Goal: Information Seeking & Learning: Understand process/instructions

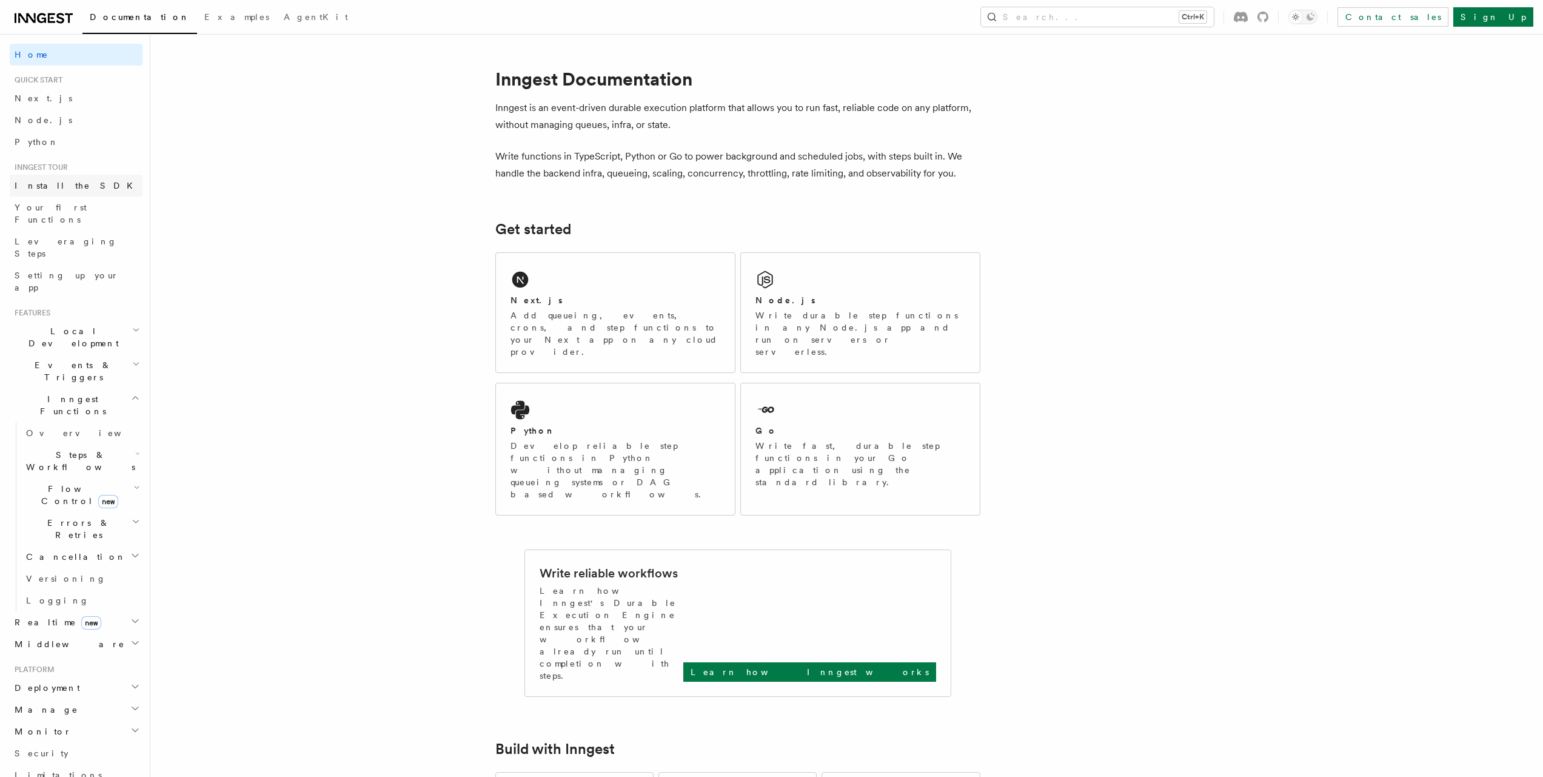
click at [52, 192] on link "Install the SDK" at bounding box center [76, 186] width 133 height 22
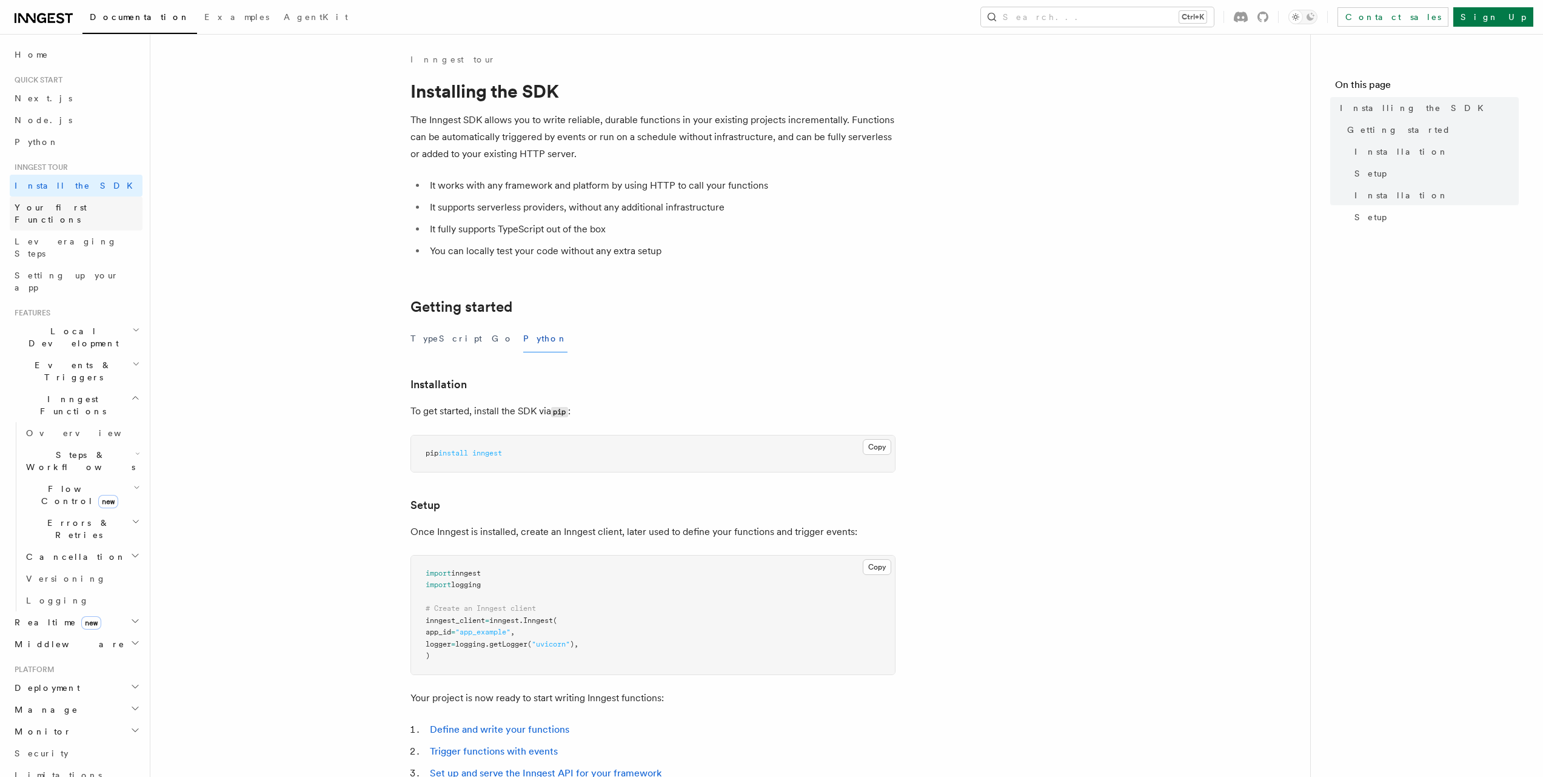
click at [61, 211] on span "Your first Functions" at bounding box center [51, 213] width 72 height 22
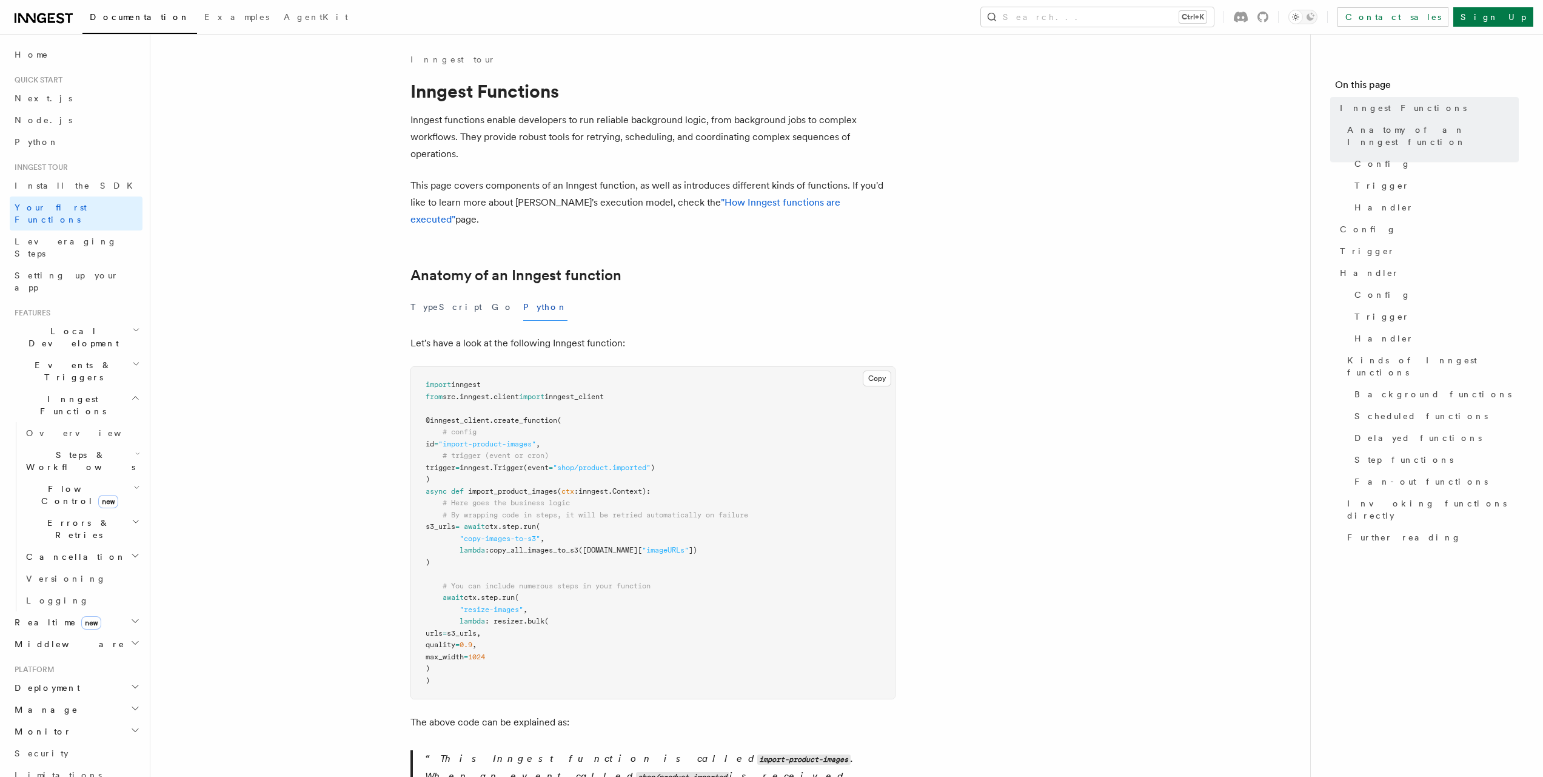
click at [59, 359] on span "Events & Triggers" at bounding box center [71, 371] width 122 height 24
click at [86, 354] on h2 "Events & Triggers" at bounding box center [76, 371] width 133 height 34
click at [132, 359] on icon "button" at bounding box center [136, 364] width 8 height 10
click at [93, 570] on span "Steps & Workflows" at bounding box center [78, 582] width 114 height 24
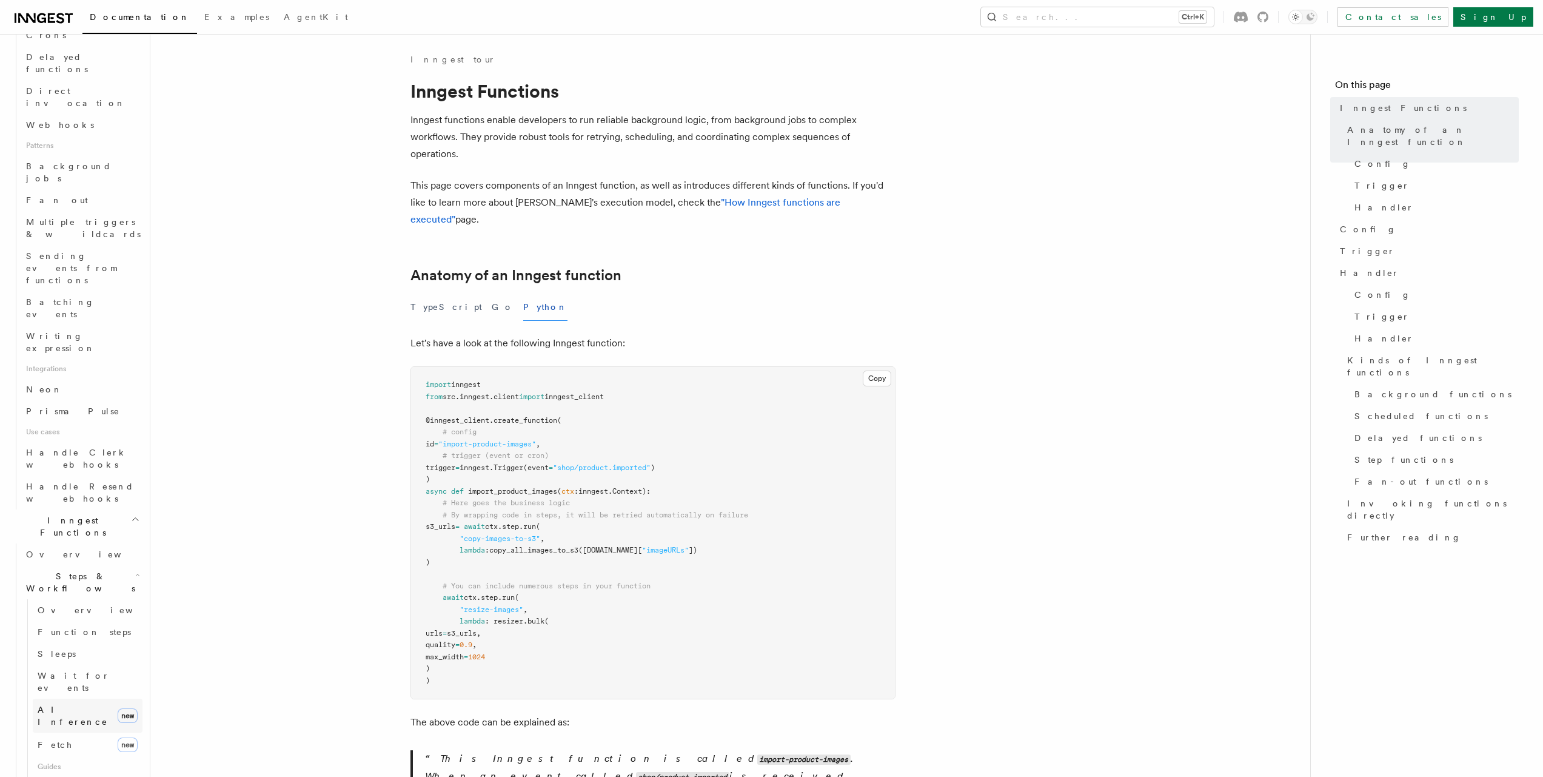
click at [71, 698] on link "AI Inference new" at bounding box center [88, 715] width 110 height 34
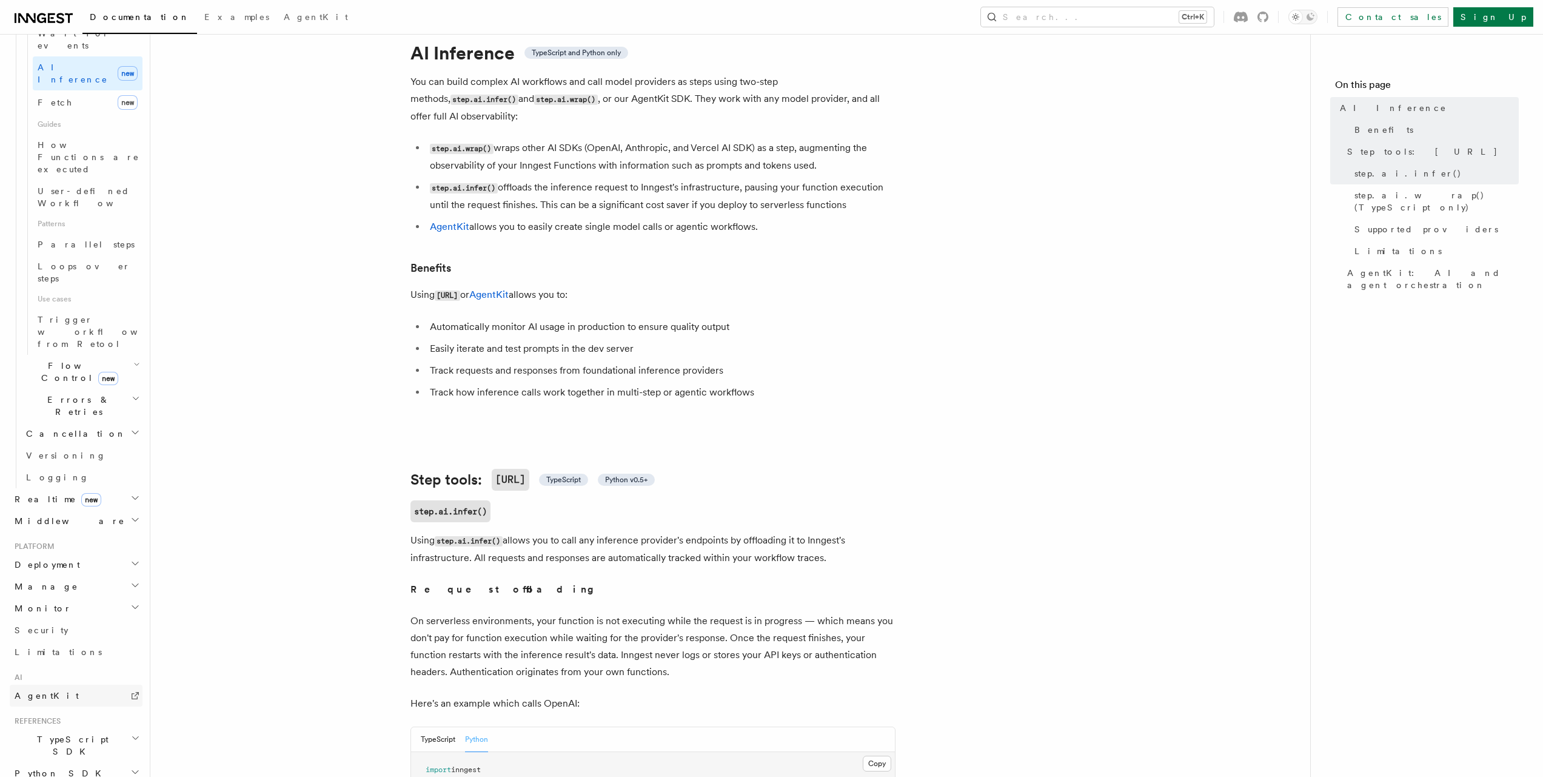
scroll to position [27, 0]
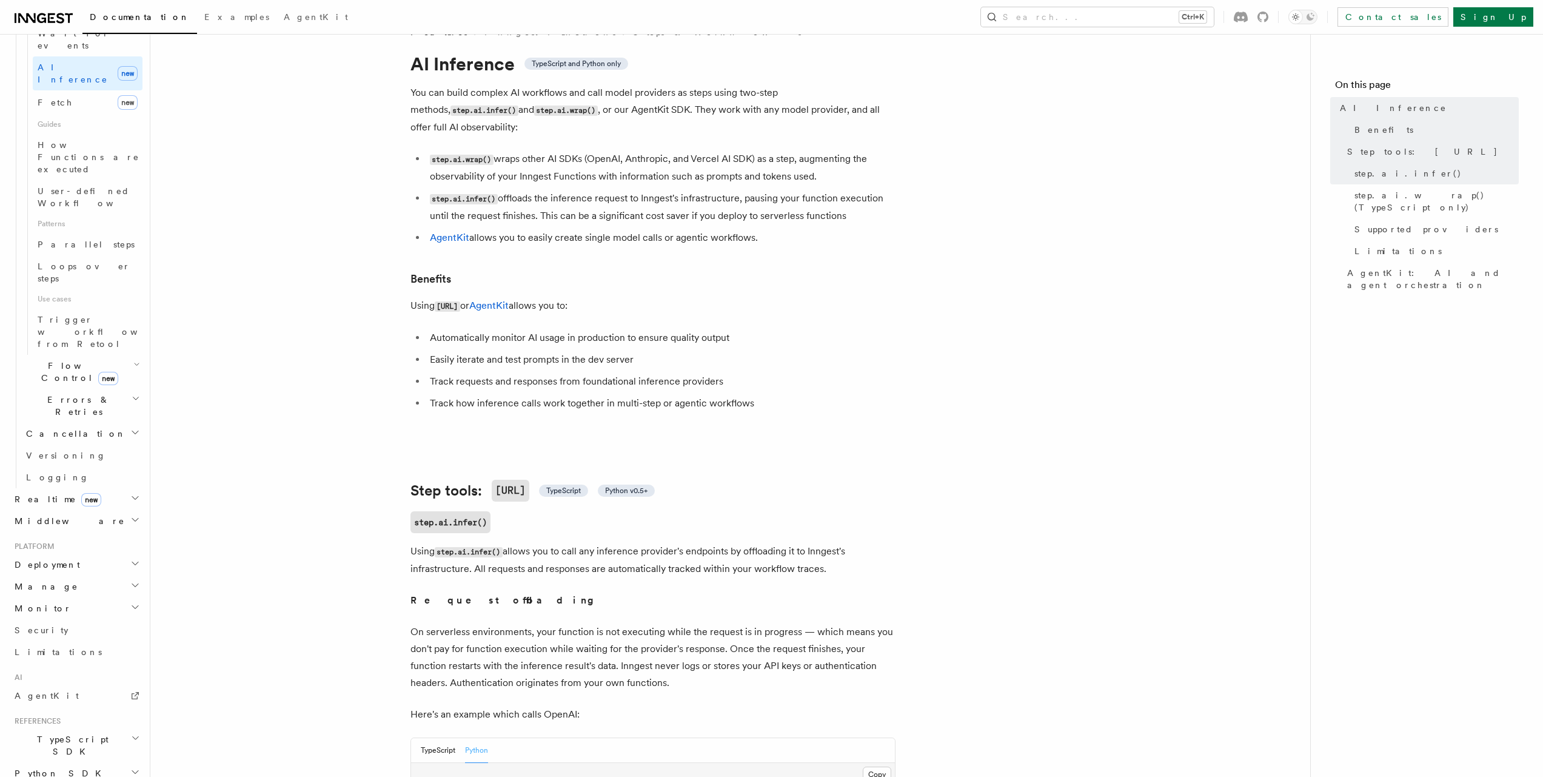
click at [91, 554] on h2 "Deployment" at bounding box center [76, 565] width 133 height 22
click at [98, 554] on h2 "Deployment" at bounding box center [76, 565] width 133 height 22
click at [71, 575] on h2 "Manage" at bounding box center [76, 586] width 133 height 22
click at [73, 575] on h2 "Manage" at bounding box center [76, 586] width 133 height 22
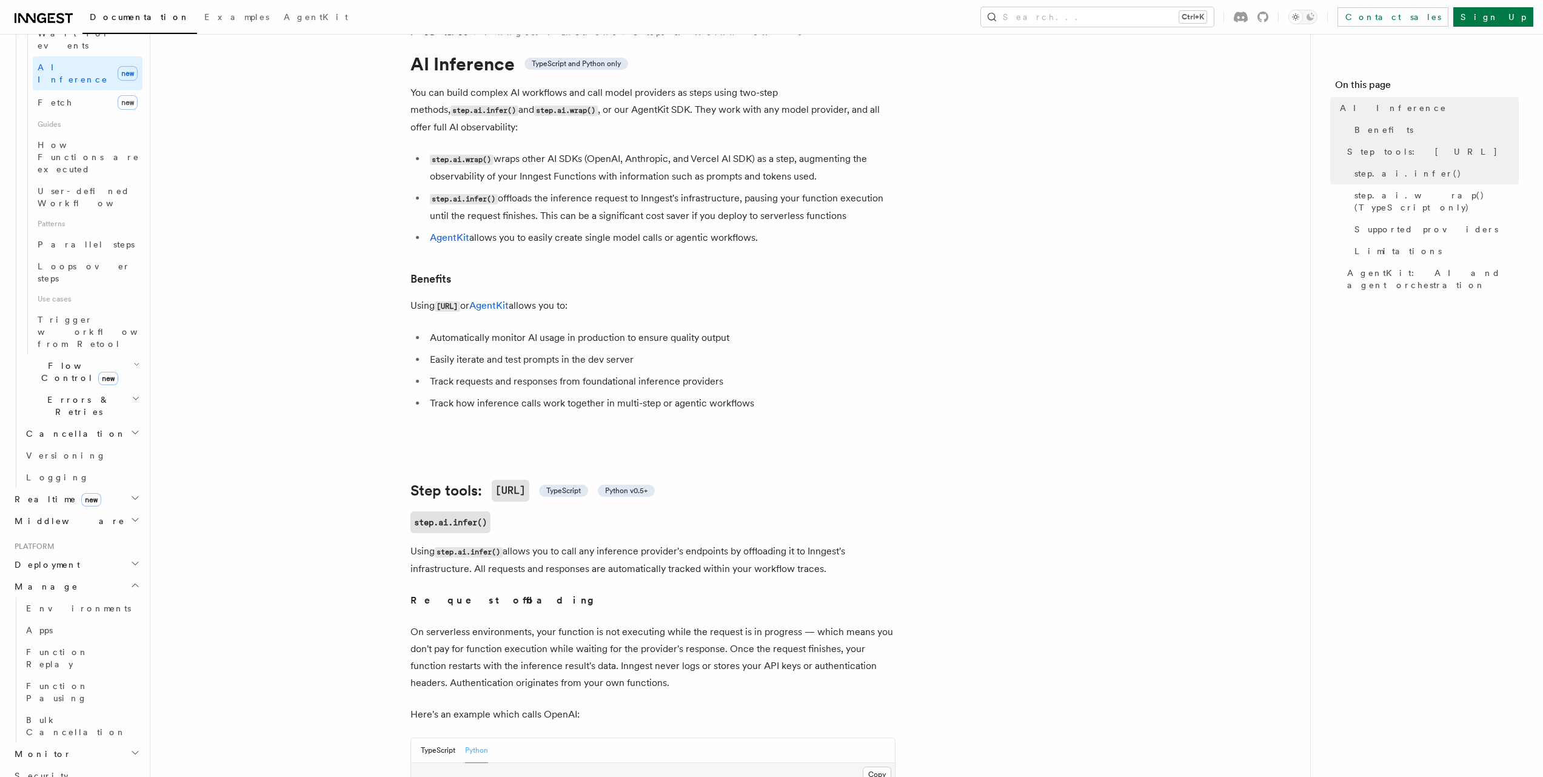
click at [75, 575] on h2 "Manage" at bounding box center [76, 586] width 133 height 22
click at [78, 393] on span "Errors & Retries" at bounding box center [76, 405] width 110 height 24
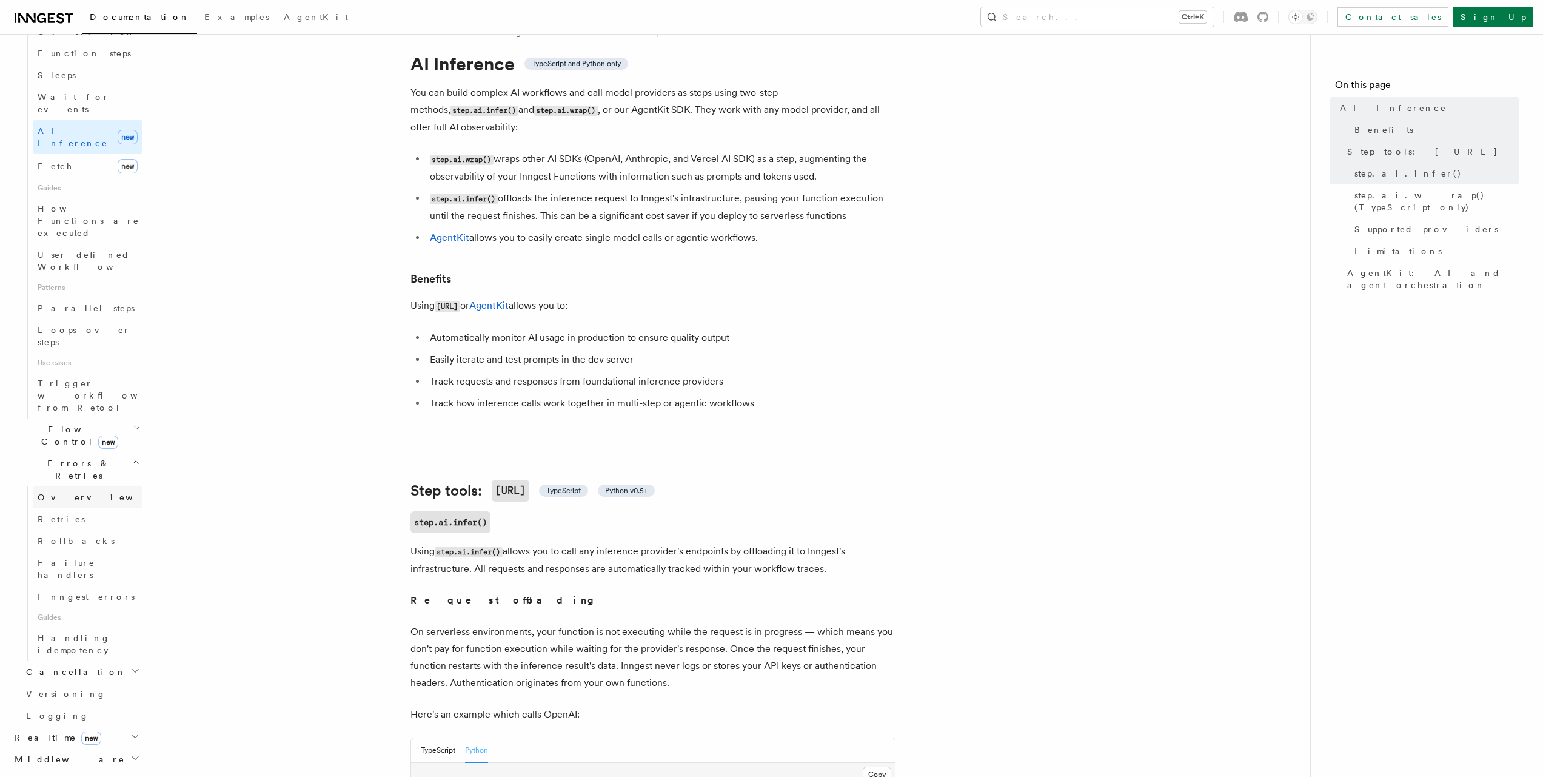
click at [82, 486] on link "Overview" at bounding box center [88, 497] width 110 height 22
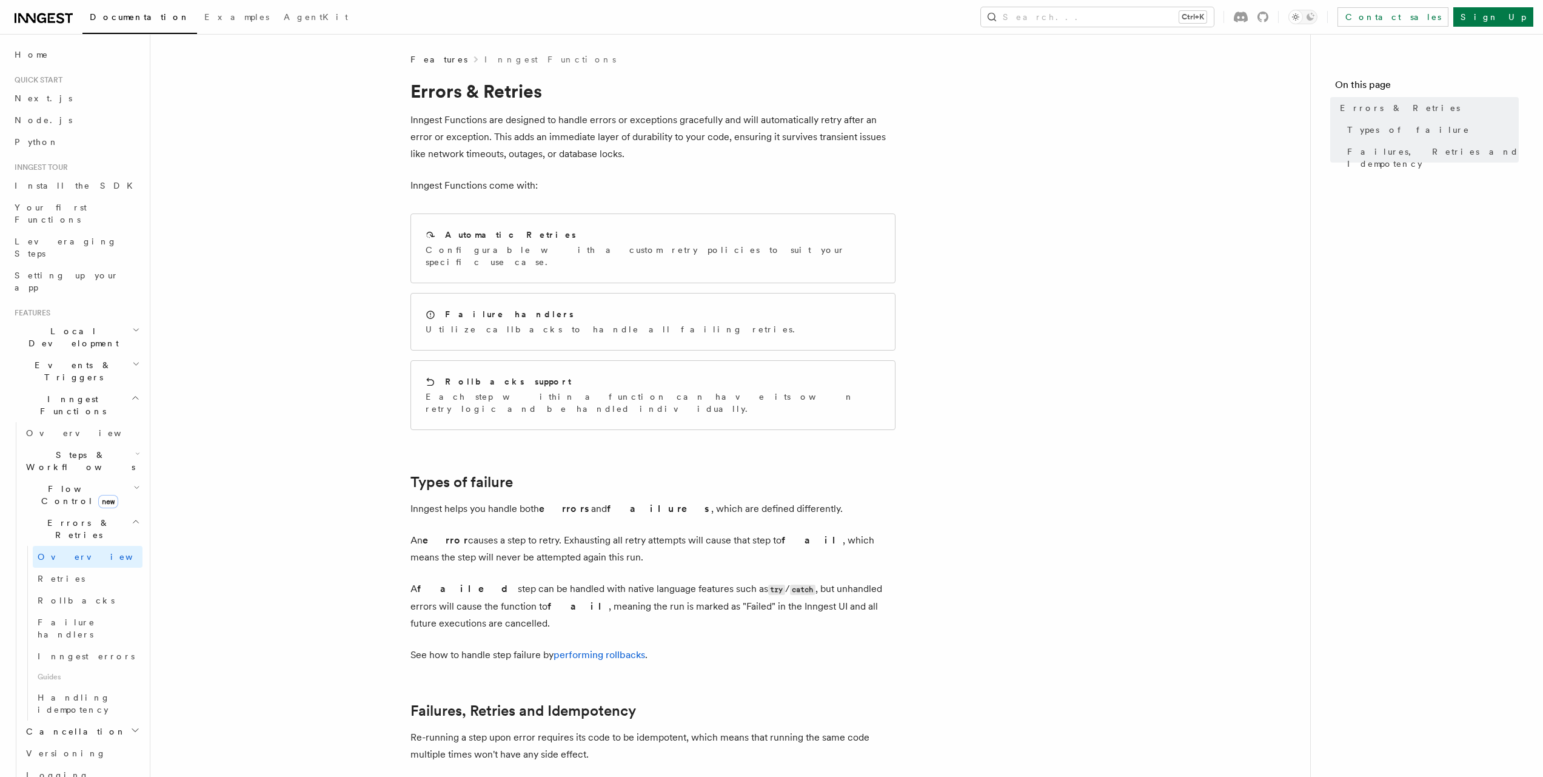
click at [132, 359] on icon "button" at bounding box center [136, 364] width 8 height 10
click at [91, 517] on link "Fan out" at bounding box center [81, 528] width 121 height 22
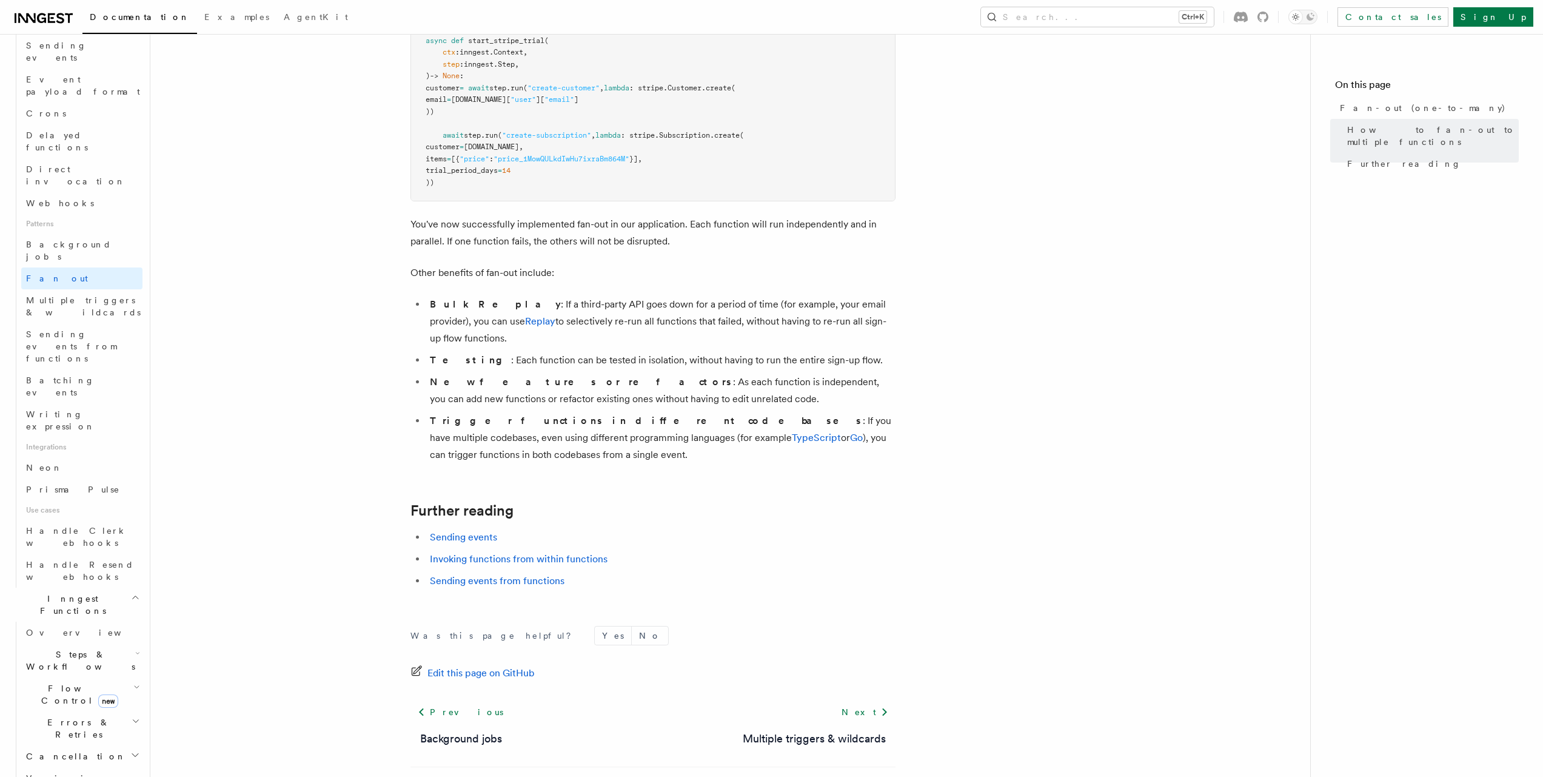
scroll to position [446, 0]
click at [135, 597] on icon "button" at bounding box center [137, 602] width 5 height 10
click at [135, 632] on icon "button" at bounding box center [137, 633] width 4 height 2
click at [77, 710] on span "Concurrency" at bounding box center [78, 715] width 80 height 10
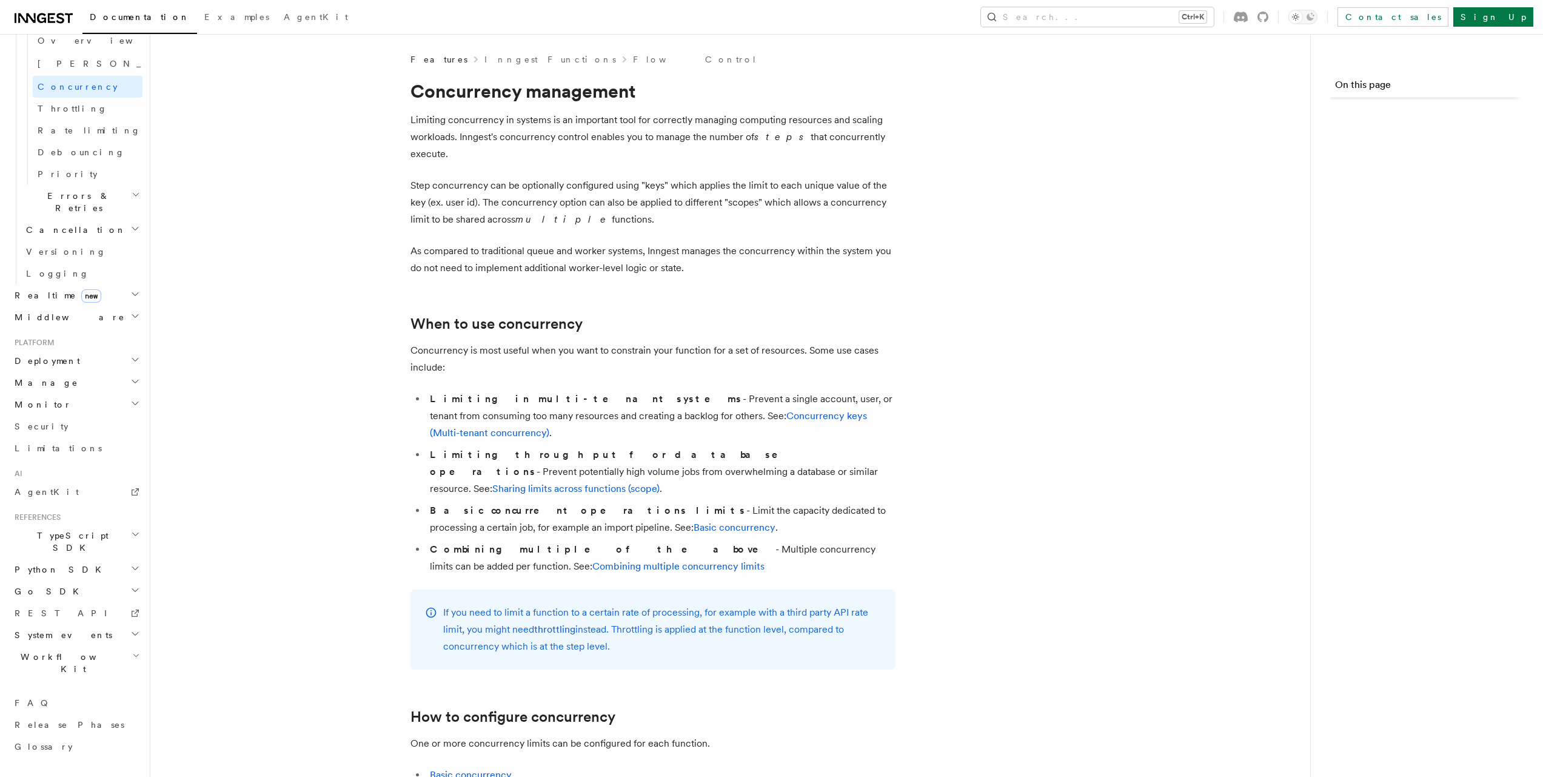
scroll to position [349, 0]
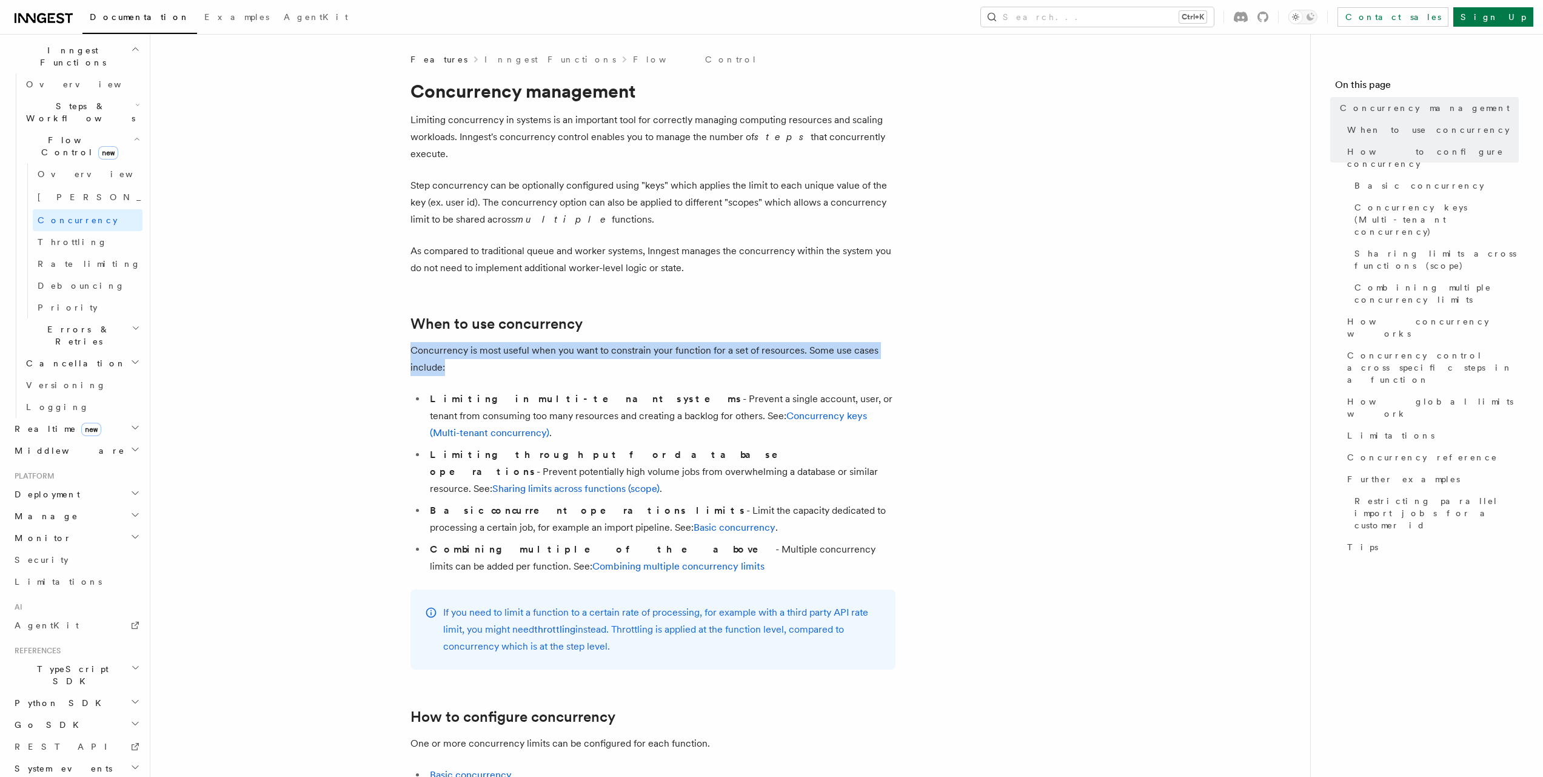
drag, startPoint x: 573, startPoint y: 346, endPoint x: 401, endPoint y: 329, distance: 173.1
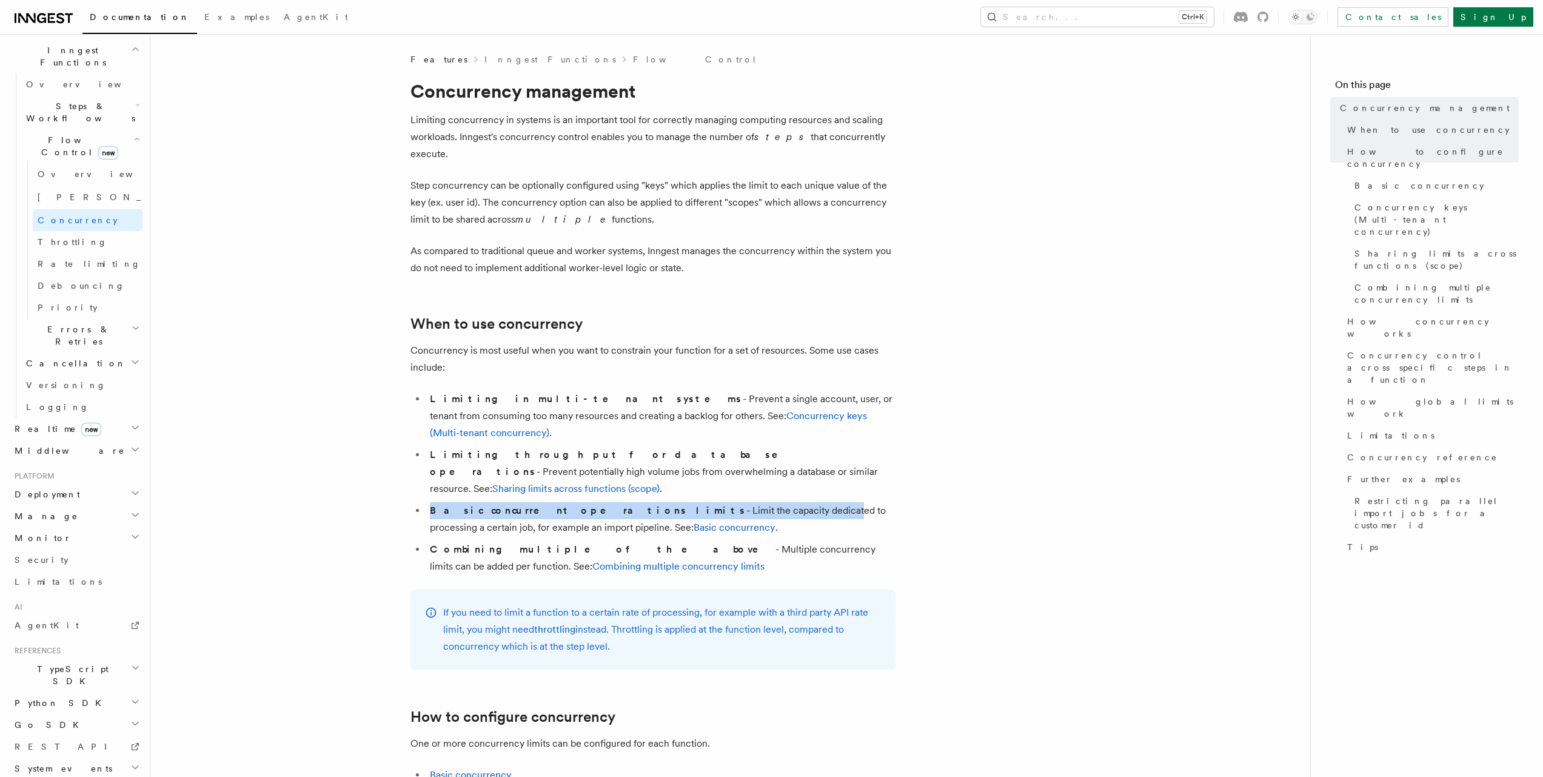
drag, startPoint x: 401, startPoint y: 461, endPoint x: 700, endPoint y: 467, distance: 299.0
click at [700, 502] on li "Basic concurrent operations limits - Limit the capacity dedicated to processing…" at bounding box center [660, 519] width 469 height 34
drag, startPoint x: 686, startPoint y: 481, endPoint x: 427, endPoint y: 457, distance: 259.4
click at [432, 502] on li "Basic concurrent operations limits - Limit the capacity dedicated to processing…" at bounding box center [660, 519] width 469 height 34
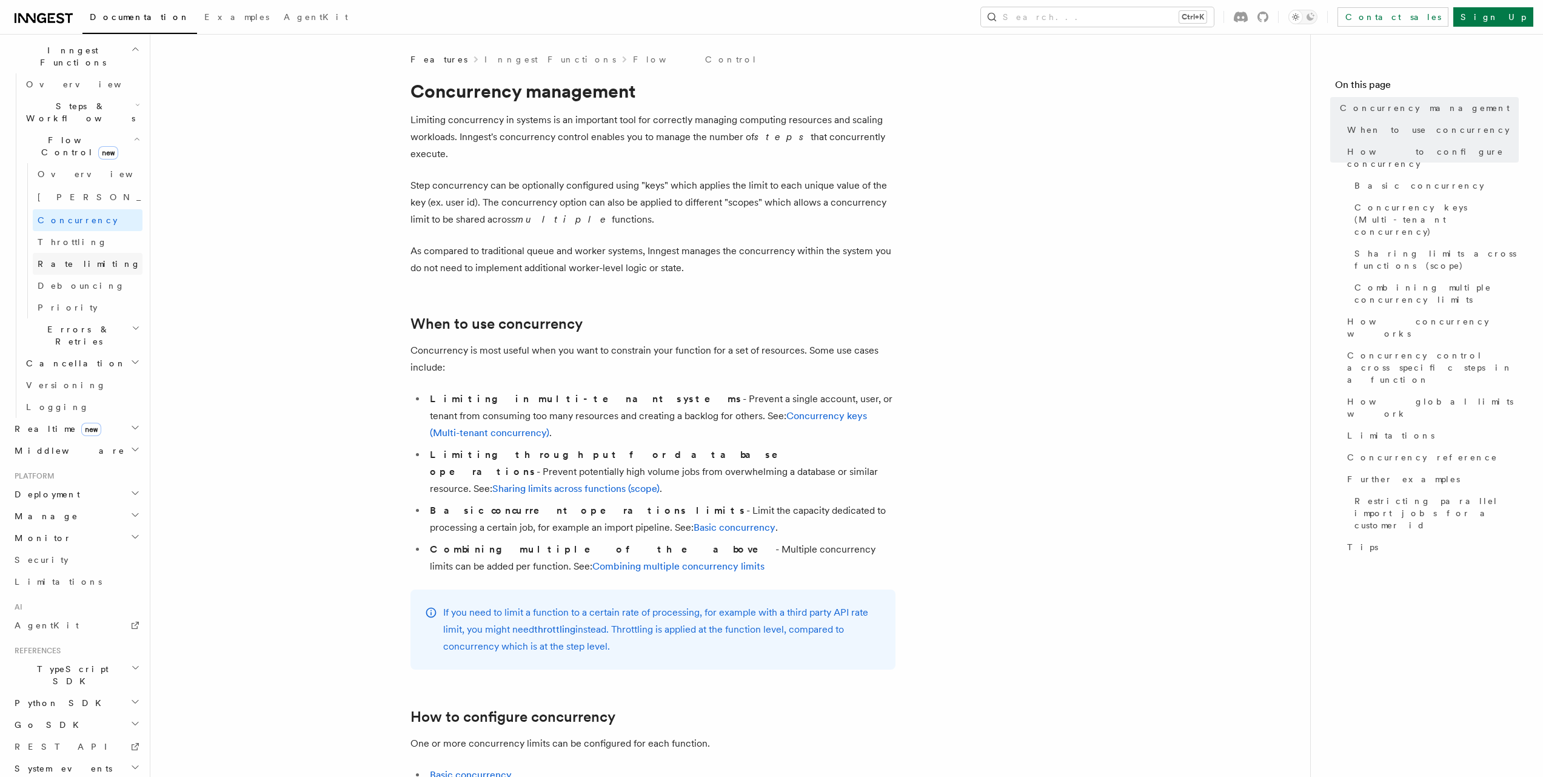
click at [93, 253] on link "Rate limiting" at bounding box center [88, 264] width 110 height 22
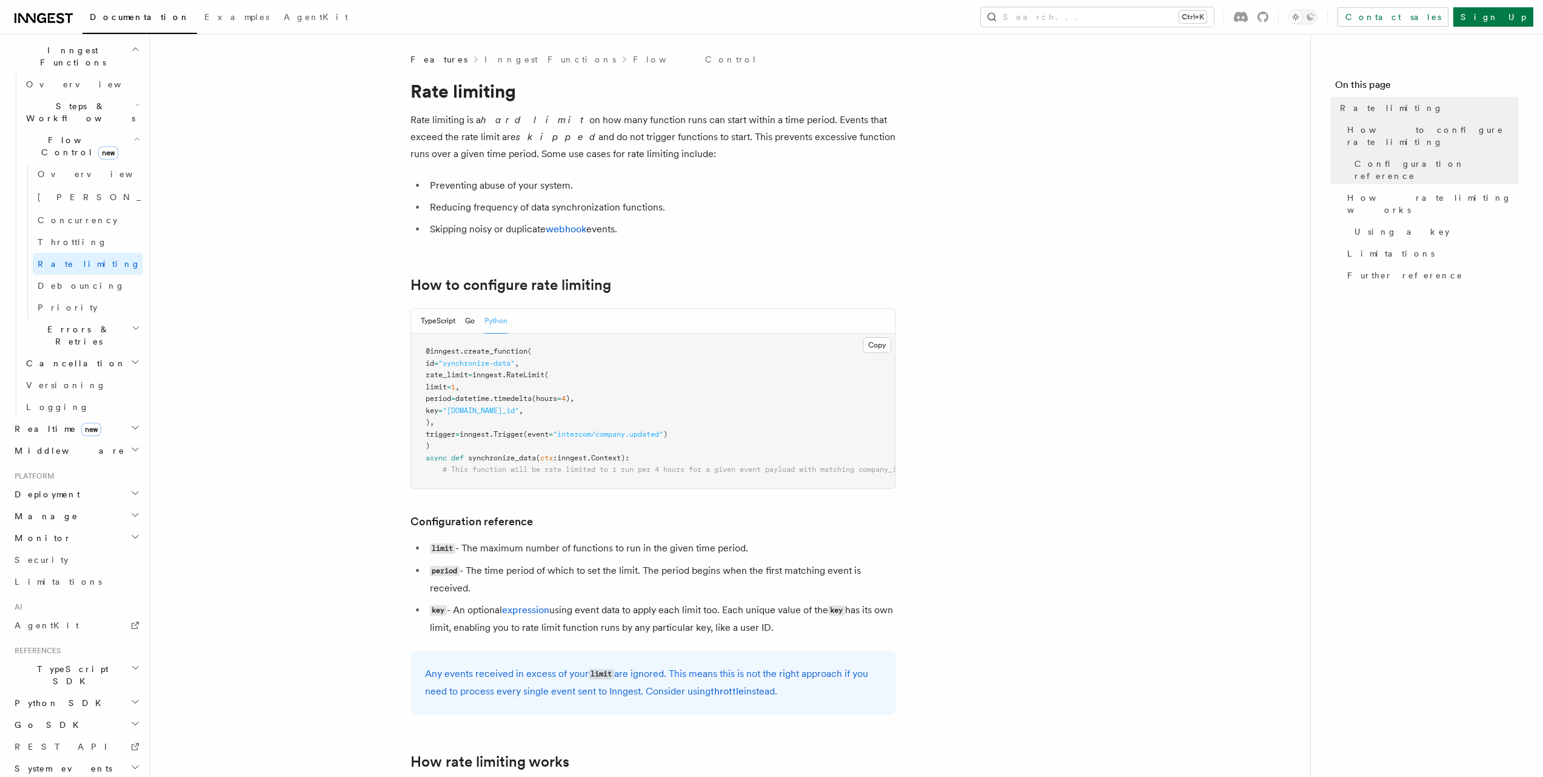
drag, startPoint x: 765, startPoint y: 115, endPoint x: 768, endPoint y: 169, distance: 54.1
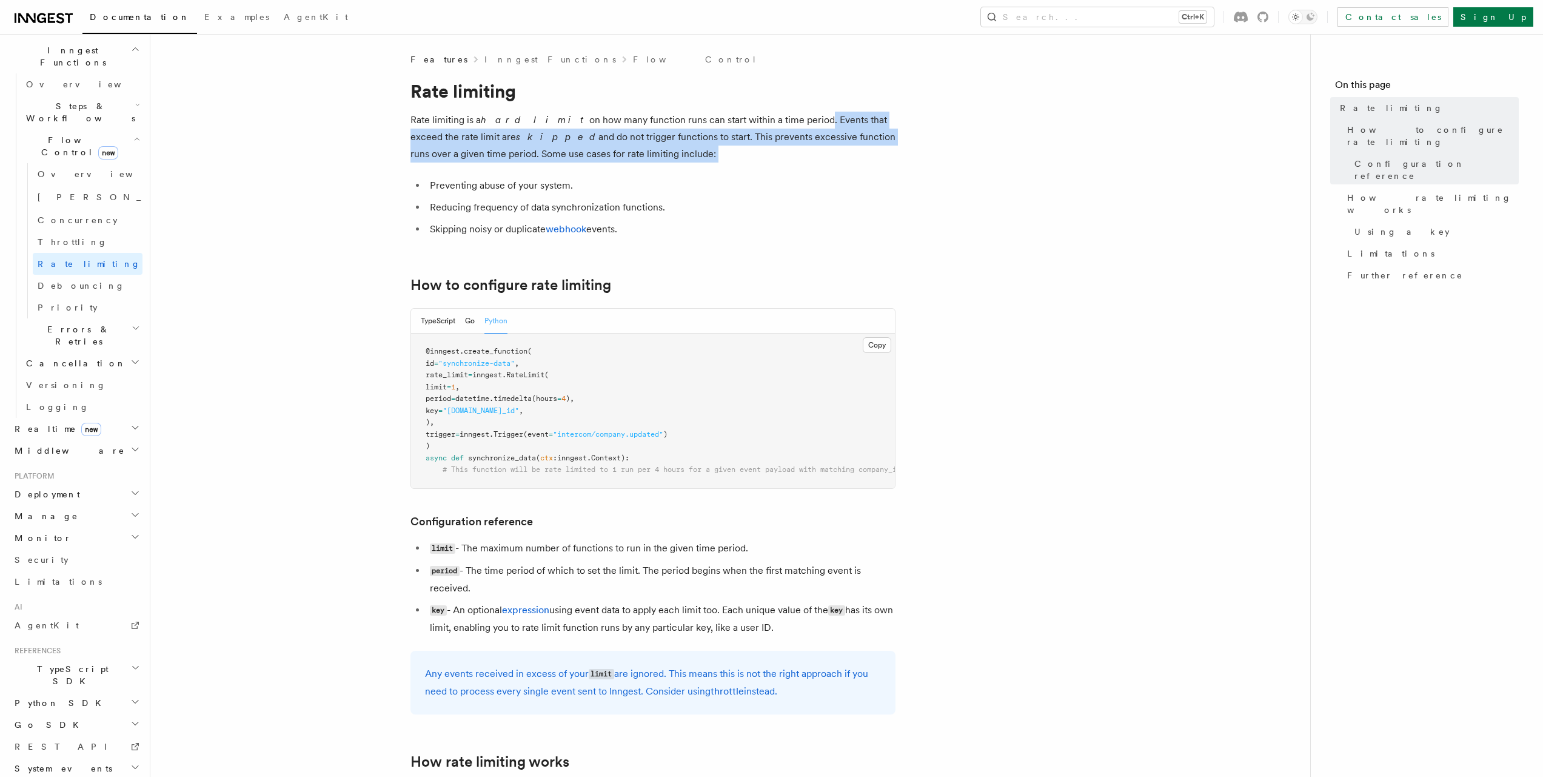
drag, startPoint x: 645, startPoint y: 138, endPoint x: 648, endPoint y: 150, distance: 13.1
click at [648, 150] on p "Rate limiting is a hard limit on how many function runs can start within a time…" at bounding box center [652, 137] width 485 height 51
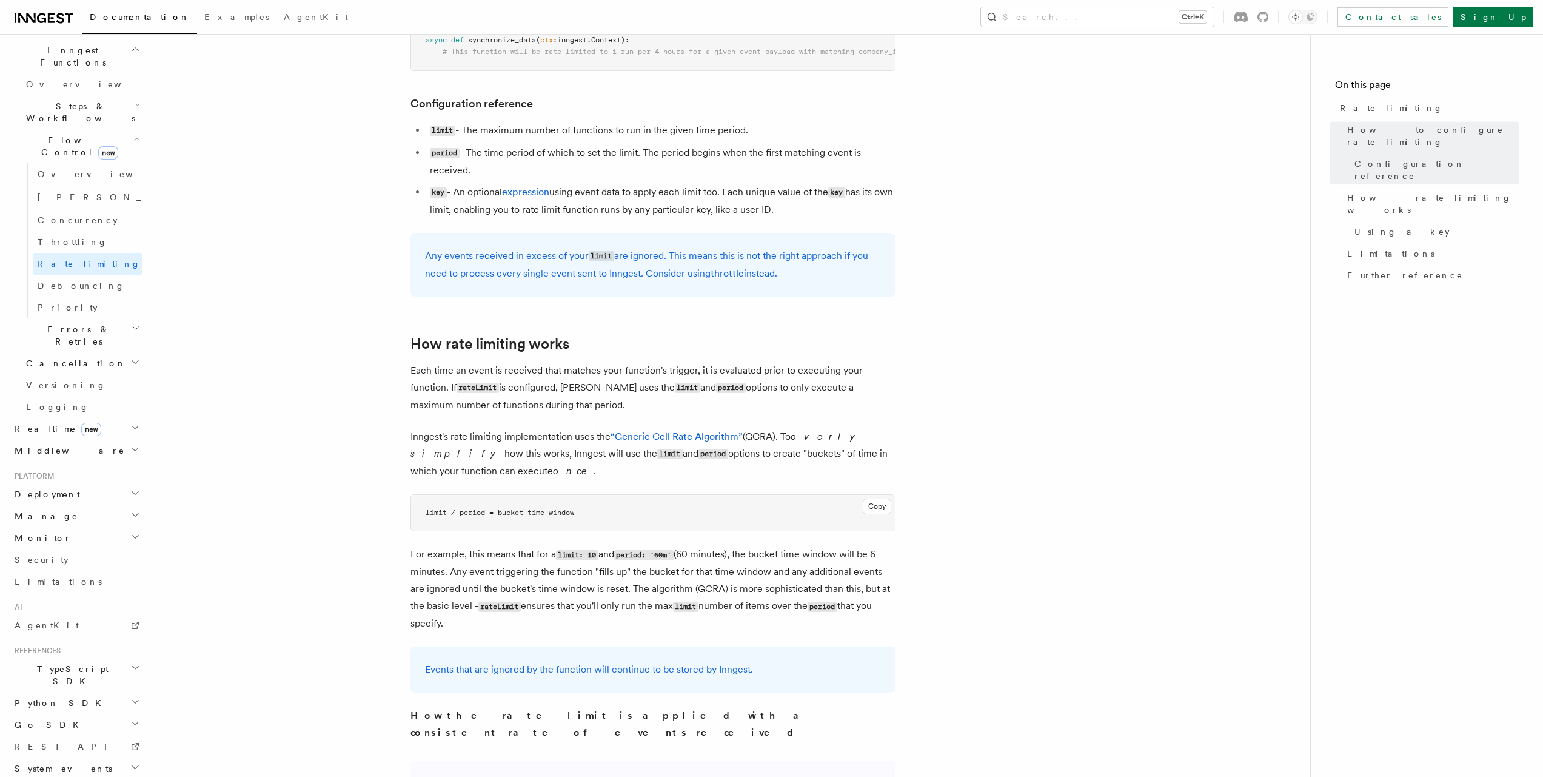
scroll to position [409, 0]
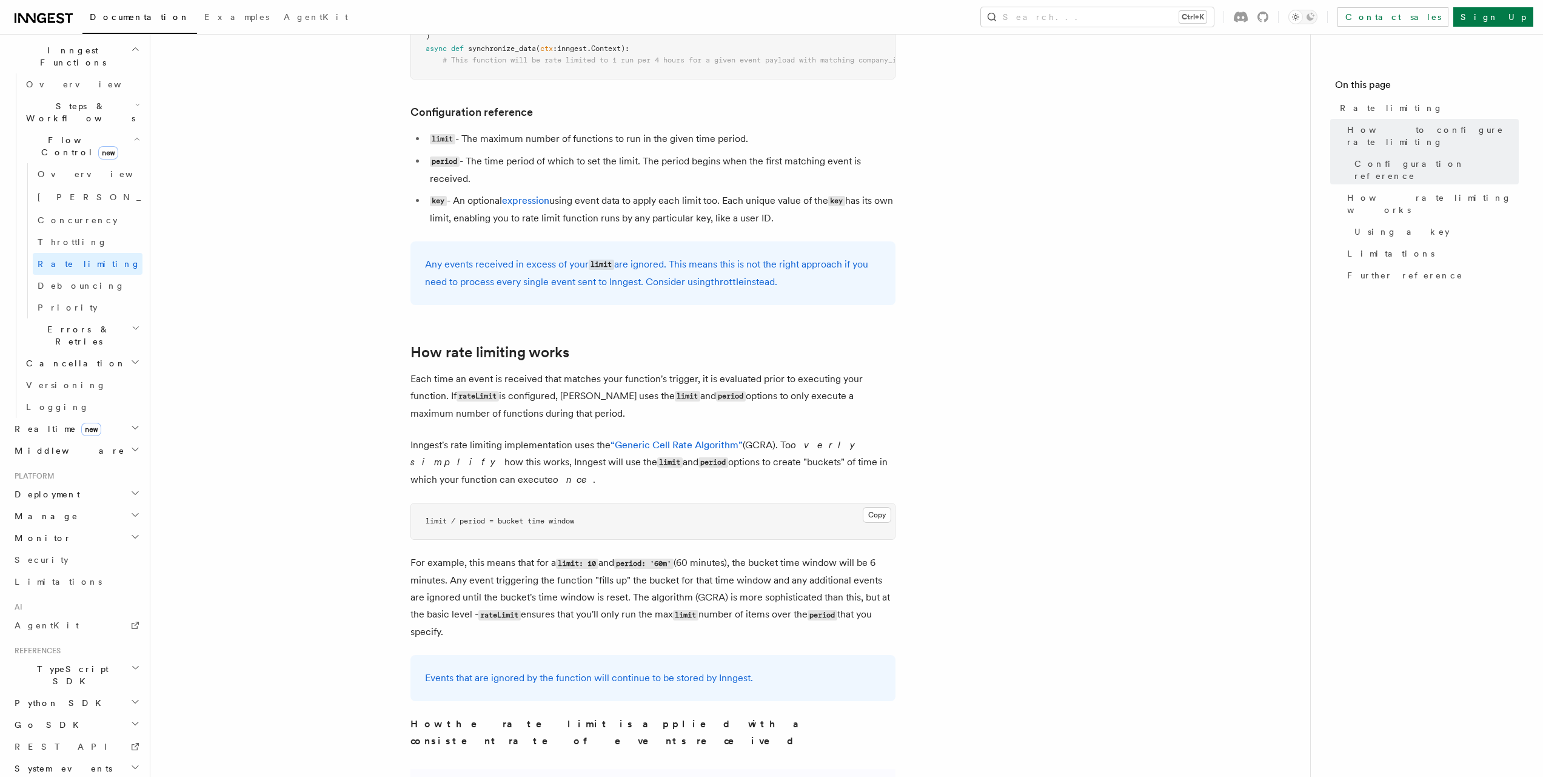
drag, startPoint x: 574, startPoint y: 399, endPoint x: 589, endPoint y: 421, distance: 26.7
click at [589, 421] on p "Each time an event is received that matches your function's trigger, it is eval…" at bounding box center [652, 396] width 485 height 52
click at [54, 215] on span "Concurrency" at bounding box center [78, 220] width 80 height 10
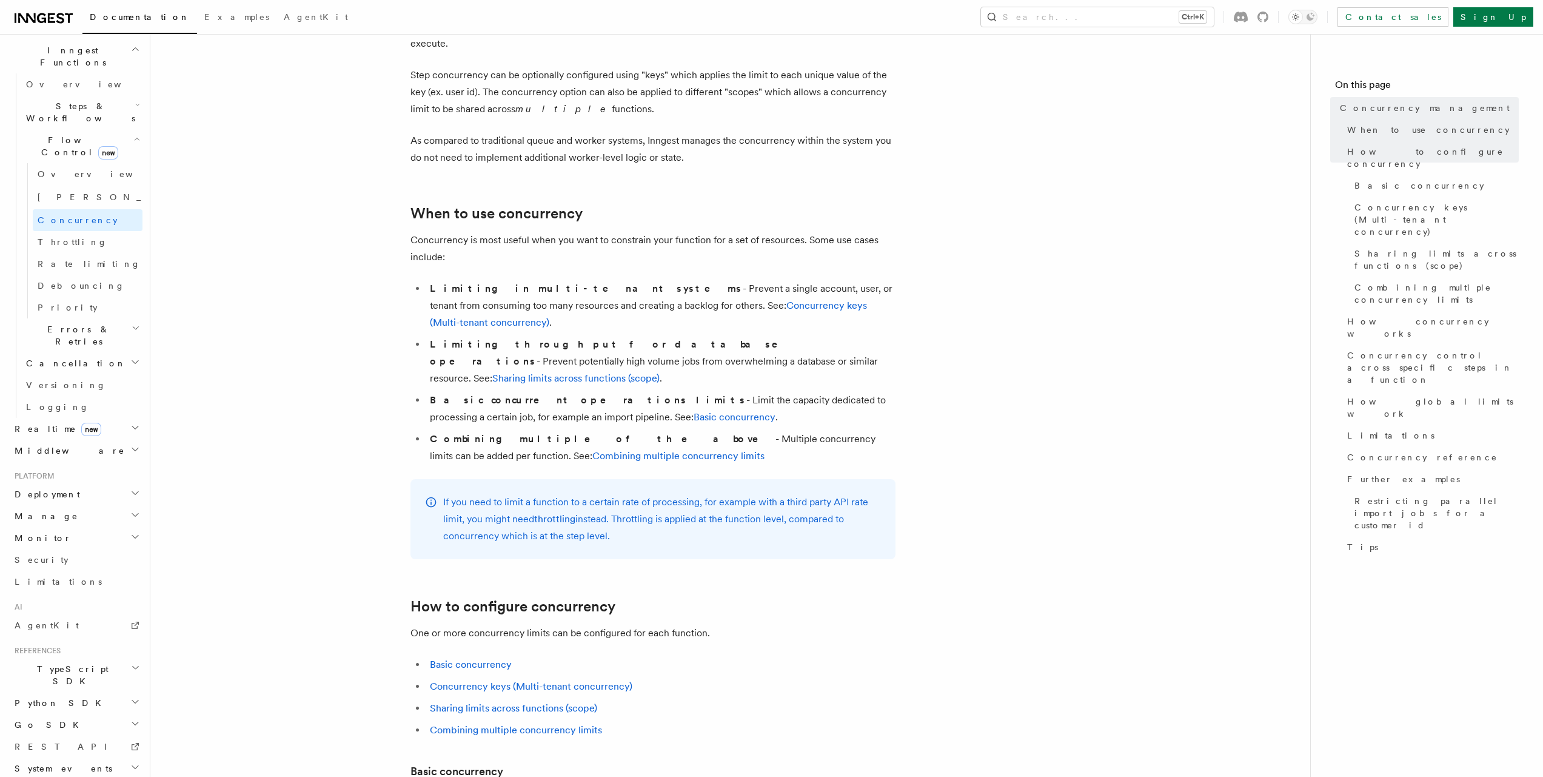
scroll to position [136, 0]
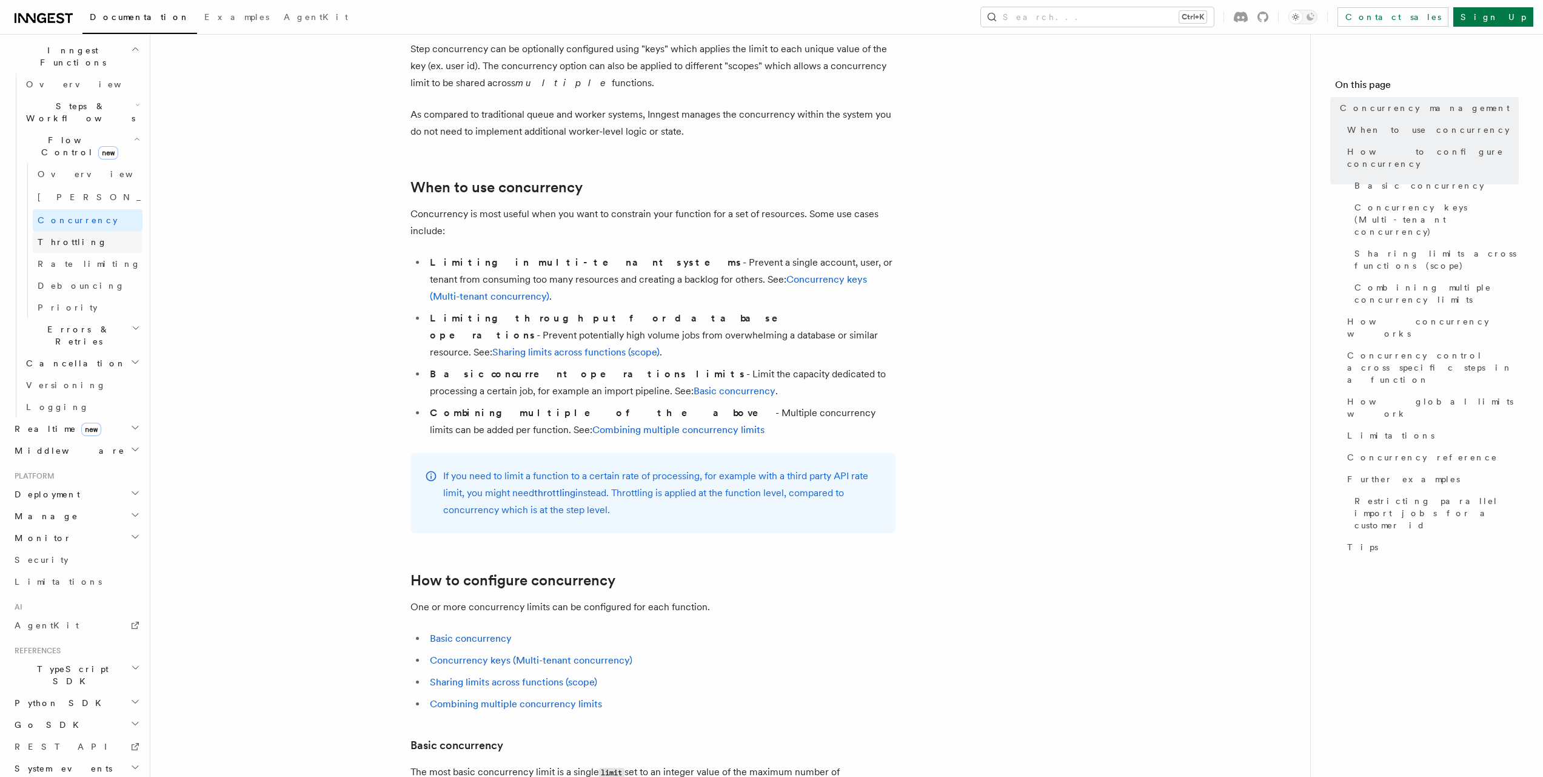
click at [89, 231] on link "Throttling" at bounding box center [88, 242] width 110 height 22
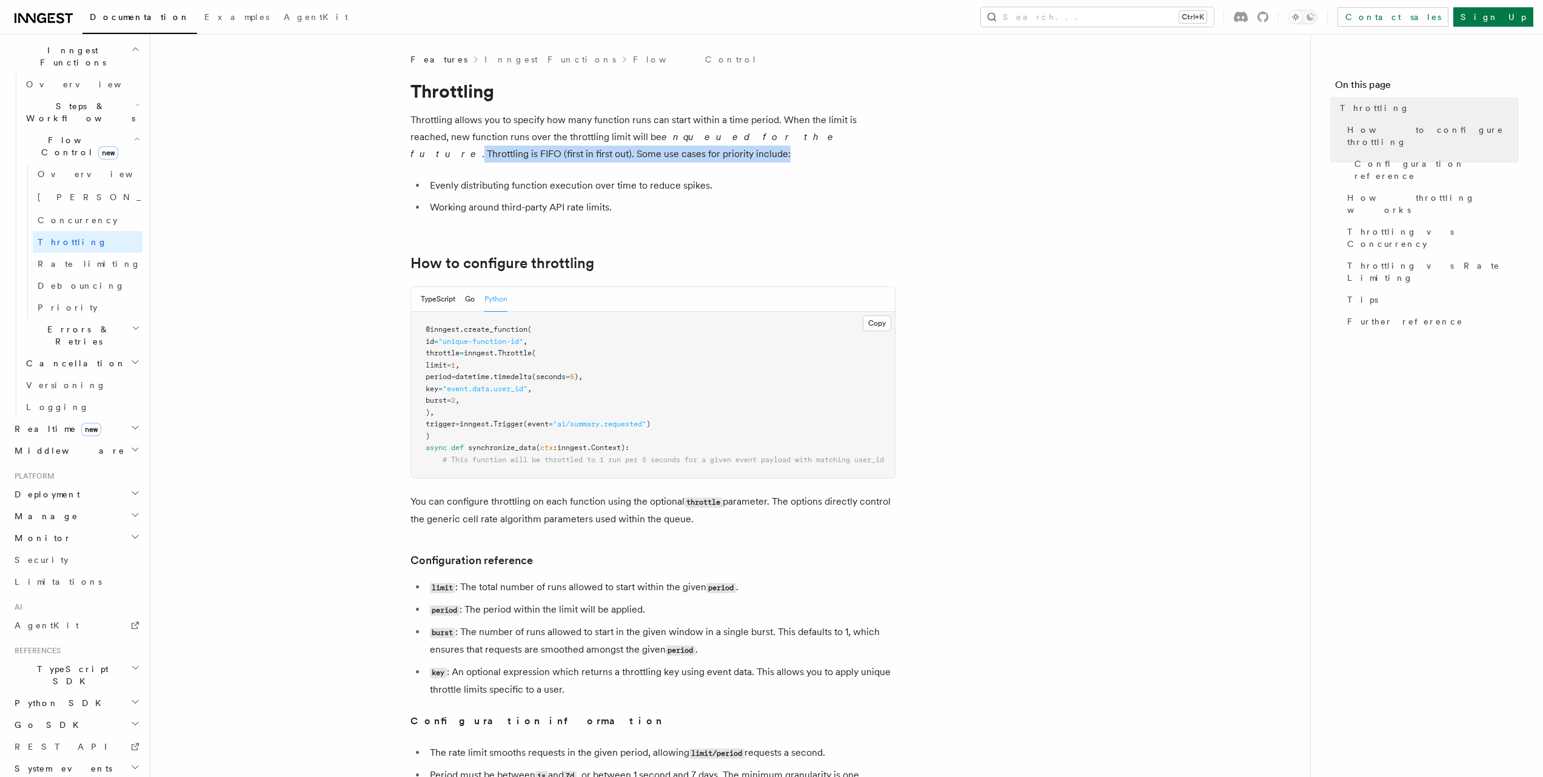
drag, startPoint x: 723, startPoint y: 135, endPoint x: 726, endPoint y: 157, distance: 22.0
click at [726, 157] on p "Throttling allows you to specify how many function runs can start within a time…" at bounding box center [652, 137] width 485 height 51
drag, startPoint x: 731, startPoint y: 149, endPoint x: 728, endPoint y: 166, distance: 16.6
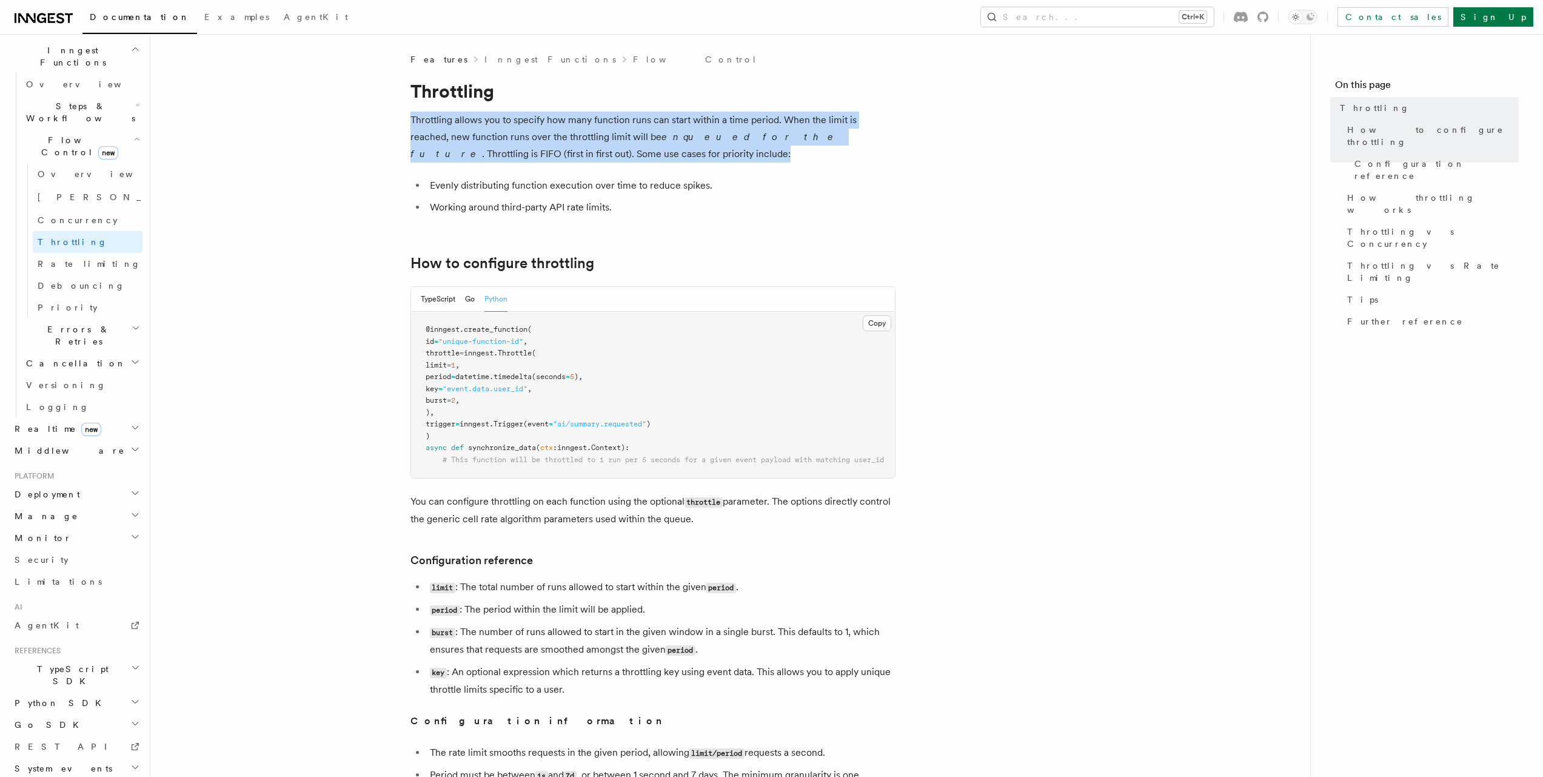
drag, startPoint x: 721, startPoint y: 156, endPoint x: 412, endPoint y: 121, distance: 310.5
click at [412, 121] on p "Throttling allows you to specify how many function runs can start within a time…" at bounding box center [652, 137] width 485 height 51
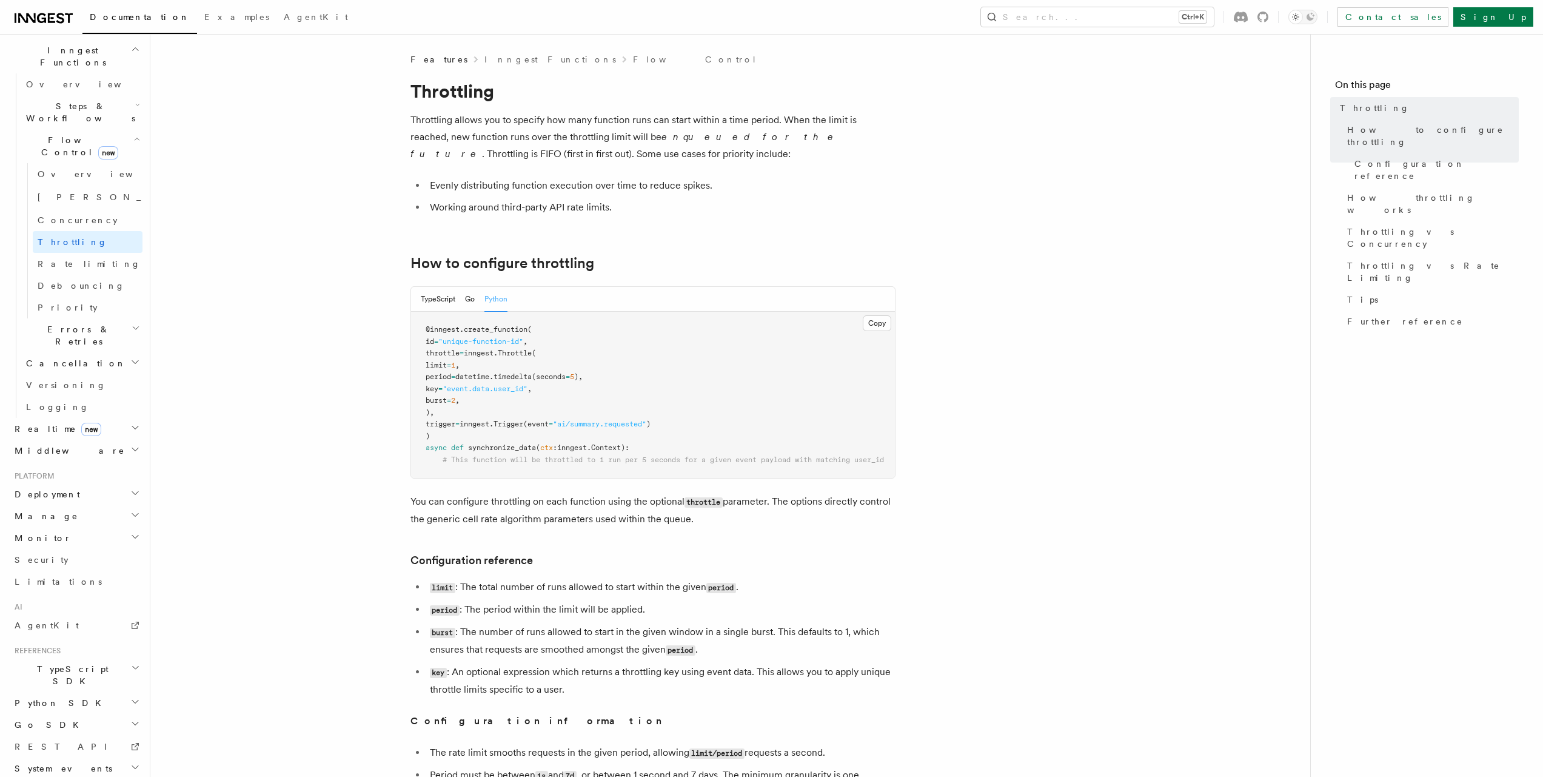
click at [501, 412] on pre "@inngest . create_function ( id = "unique-function-id" , throttle = inngest. Th…" at bounding box center [653, 395] width 484 height 166
drag, startPoint x: 501, startPoint y: 412, endPoint x: 420, endPoint y: 350, distance: 101.7
click at [420, 350] on pre "@inngest . create_function ( id = "unique-function-id" , throttle = inngest. Th…" at bounding box center [653, 395] width 484 height 166
copy code "throttle = inngest. Throttle ( limit = 1 , period = datetime. timedelta (second…"
